Goal: Navigation & Orientation: Find specific page/section

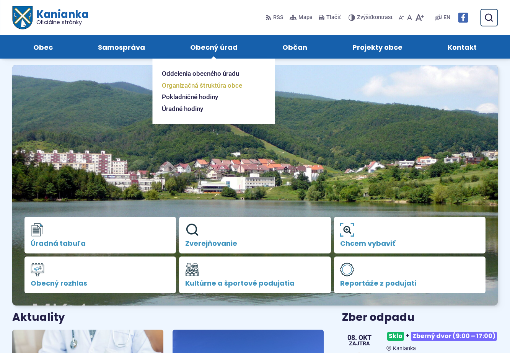
click at [222, 87] on span "Organizačná štruktúra obce" at bounding box center [202, 86] width 80 height 12
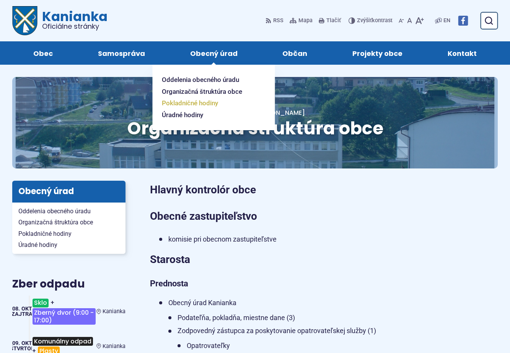
click at [210, 102] on span "Pokladničné hodiny" at bounding box center [190, 103] width 56 height 12
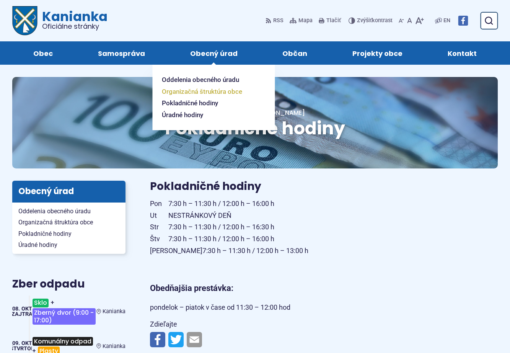
click at [214, 89] on span "Organizačná štruktúra obce" at bounding box center [202, 92] width 80 height 12
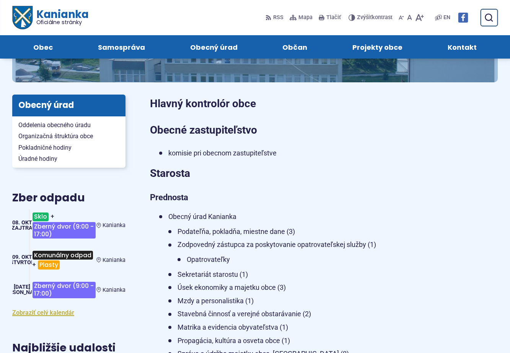
scroll to position [38, 0]
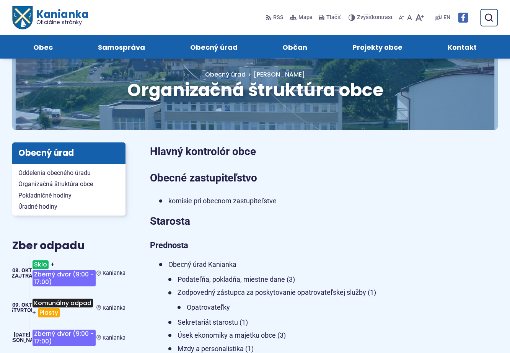
click at [462, 49] on span "Kontakt" at bounding box center [462, 46] width 29 height 23
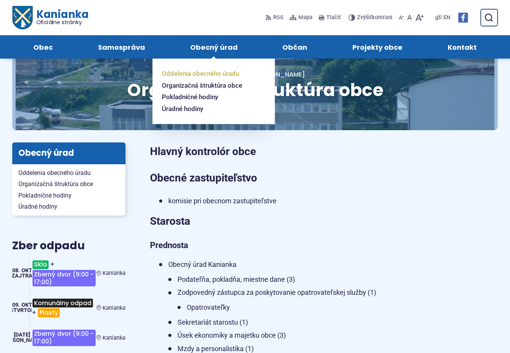
click at [232, 72] on span "Oddelenia obecného úradu" at bounding box center [200, 74] width 77 height 12
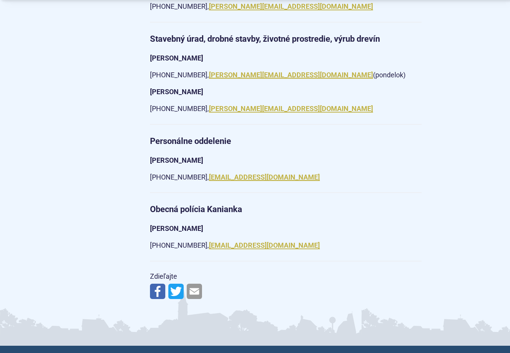
scroll to position [1264, 0]
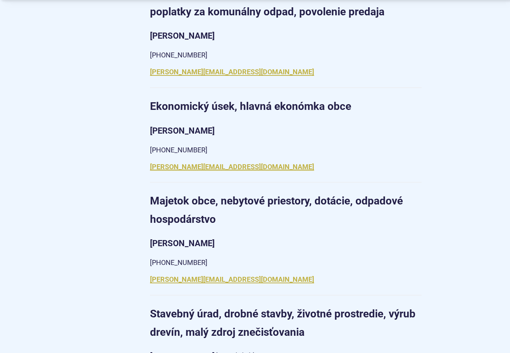
scroll to position [651, 0]
